Goal: Subscribe to service/newsletter

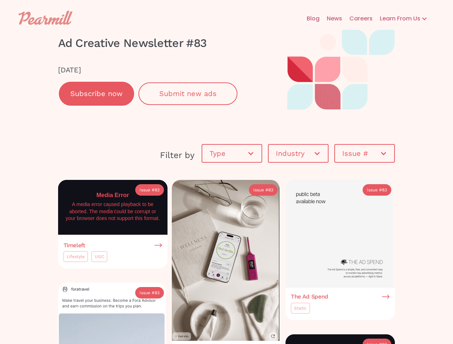
click at [403, 19] on div "Learn From Us" at bounding box center [397, 18] width 48 height 9
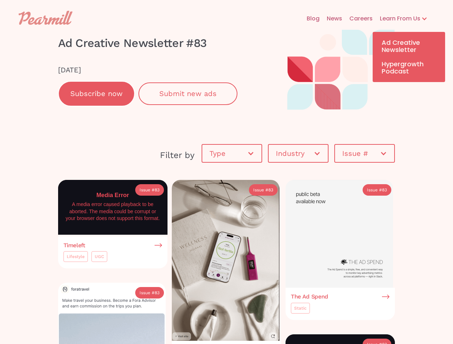
click at [97, 94] on link "Subscribe now" at bounding box center [96, 93] width 77 height 25
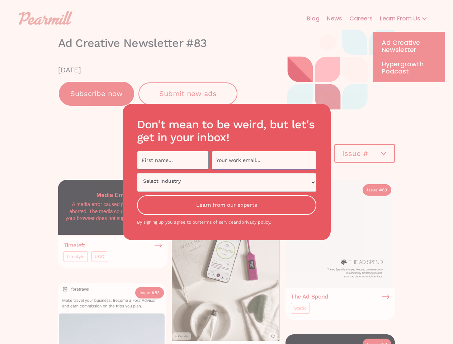
click at [232, 154] on input "Newsletter Subscription Form" at bounding box center [264, 160] width 105 height 19
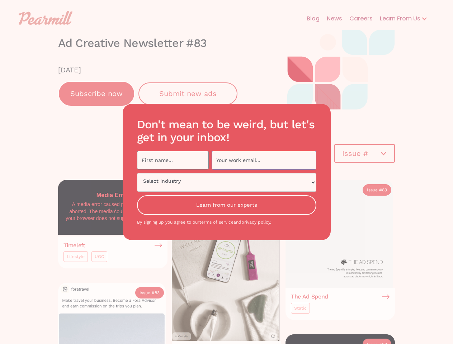
click at [298, 154] on input "Newsletter Subscription Form" at bounding box center [264, 160] width 105 height 19
click at [364, 154] on div "Don't mean to be weird, but let's get in your inbox! Select industry Healthcare…" at bounding box center [226, 172] width 453 height 344
